Goal: Transaction & Acquisition: Purchase product/service

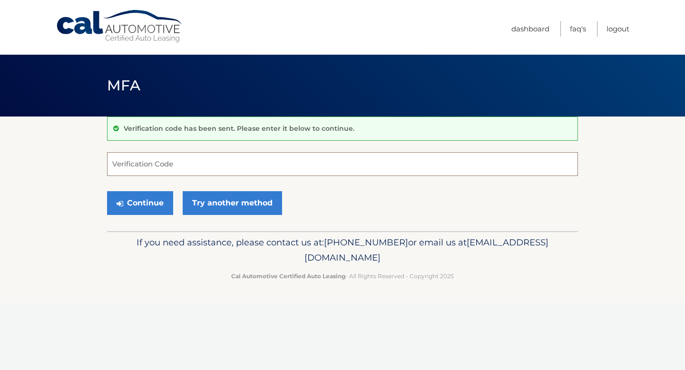
click at [190, 161] on input "Verification Code" at bounding box center [342, 164] width 471 height 24
type input "584891"
click at [145, 200] on button "Continue" at bounding box center [140, 203] width 66 height 24
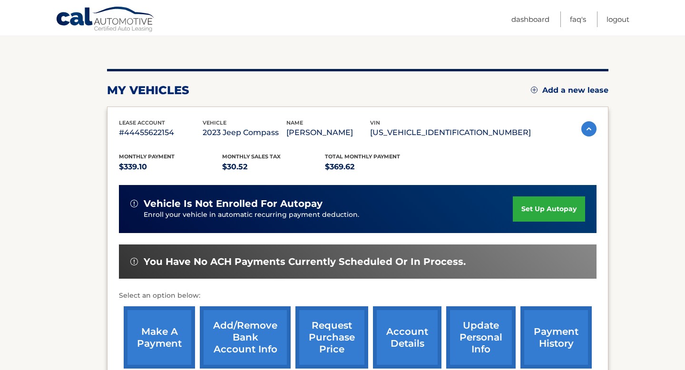
scroll to position [115, 0]
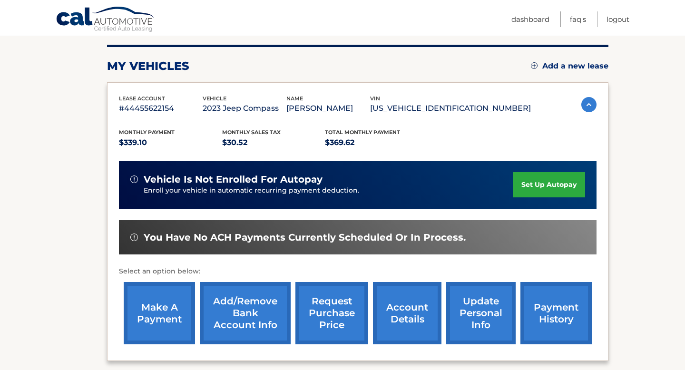
click at [147, 303] on link "make a payment" at bounding box center [159, 313] width 71 height 62
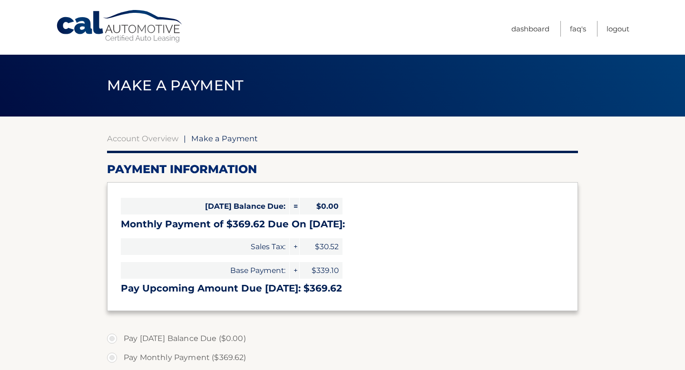
select select "MDBiMTMyOTMtNzY5Ni00Y2JiLWFkMDMtMDVmZTkwNjRiNWEz"
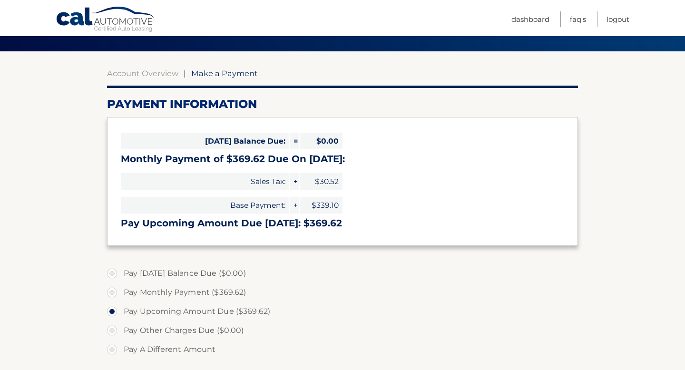
scroll to position [77, 0]
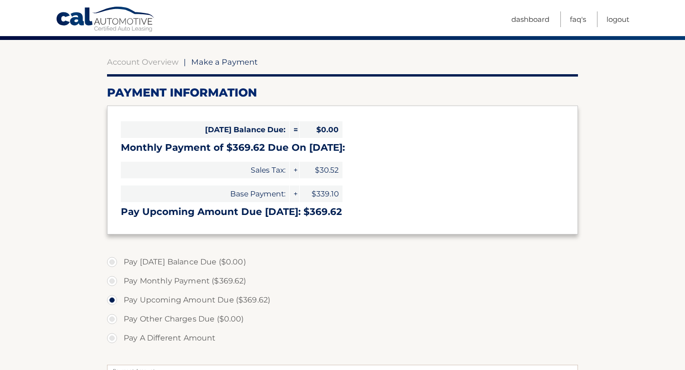
click at [114, 278] on label "Pay Monthly Payment ($369.62)" at bounding box center [342, 281] width 471 height 19
click at [114, 278] on input "Pay Monthly Payment ($369.62)" at bounding box center [116, 279] width 10 height 15
radio input "true"
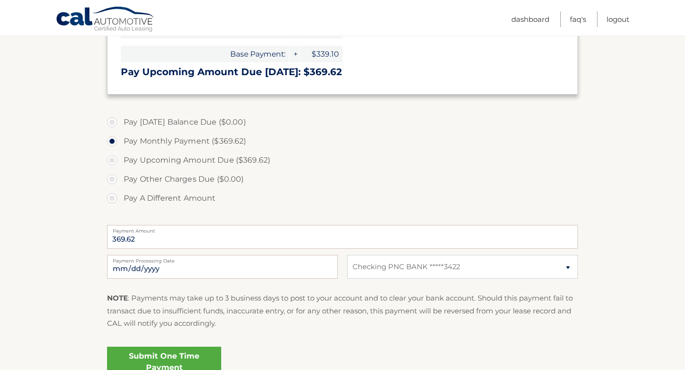
scroll to position [227, 0]
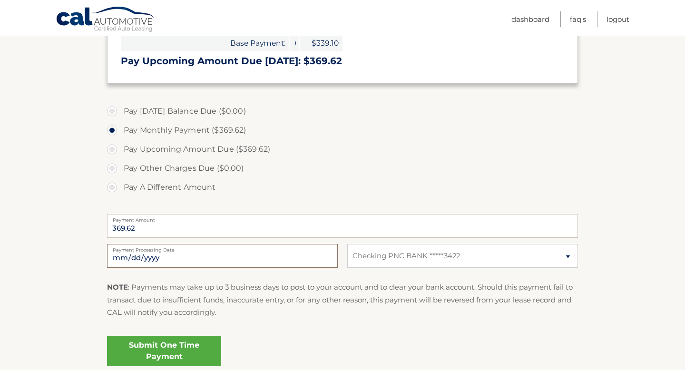
click at [256, 257] on input "2025-10-07" at bounding box center [222, 256] width 231 height 24
type input "2025-10-10"
click at [177, 350] on link "Submit One Time Payment" at bounding box center [164, 351] width 114 height 30
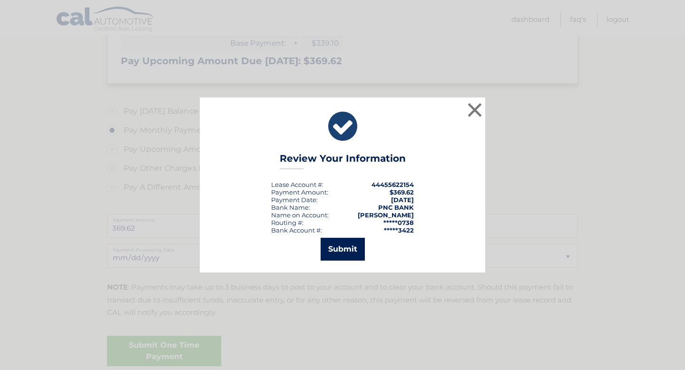
click at [350, 251] on button "Submit" at bounding box center [343, 249] width 44 height 23
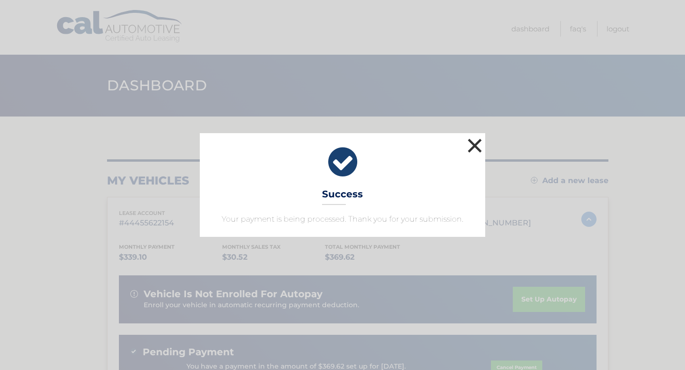
click at [475, 145] on button "×" at bounding box center [474, 145] width 19 height 19
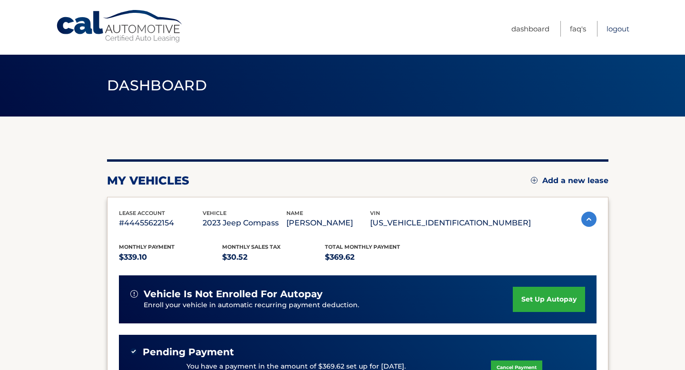
click at [621, 28] on link "Logout" at bounding box center [618, 29] width 23 height 16
